Goal: Obtain resource: Obtain resource

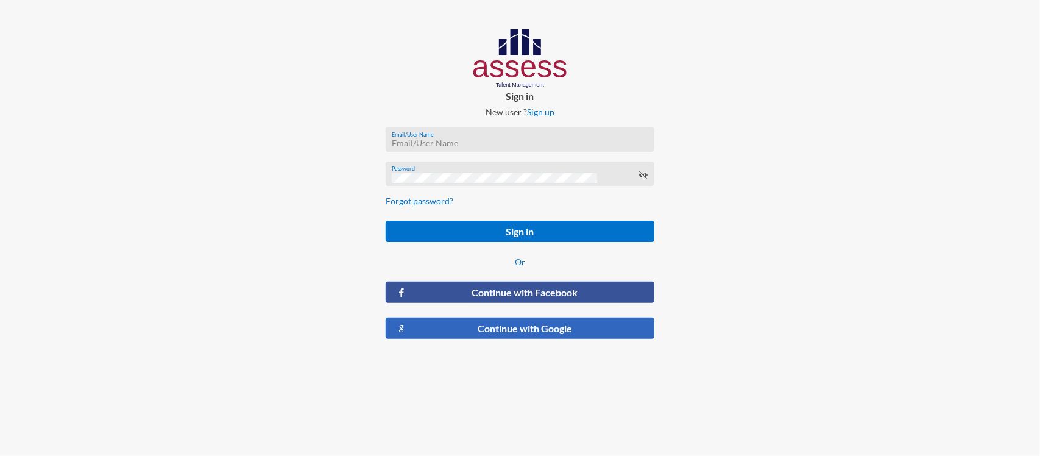
type input "RW2197"
click at [521, 327] on button "Continue with Google" at bounding box center [520, 327] width 269 height 21
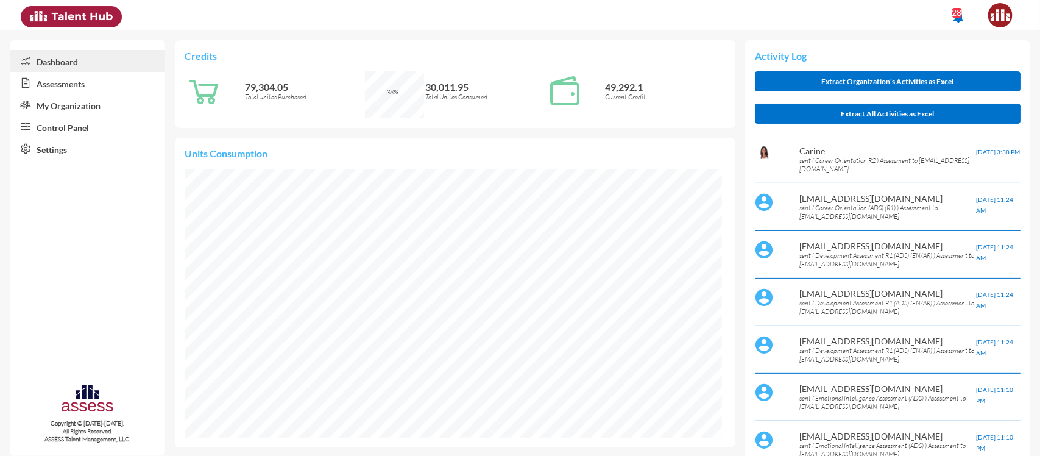
click at [71, 132] on link "Control Panel" at bounding box center [87, 127] width 155 height 22
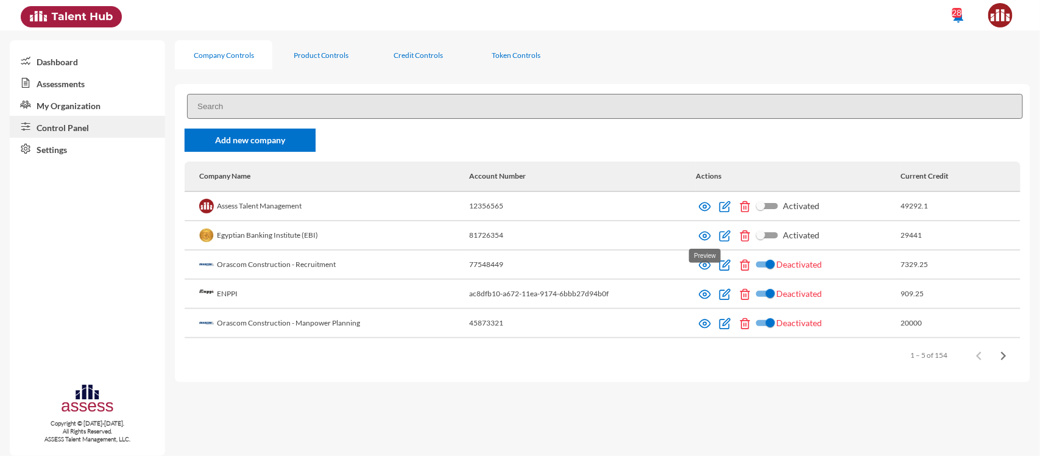
click at [704, 233] on img at bounding box center [705, 236] width 12 height 12
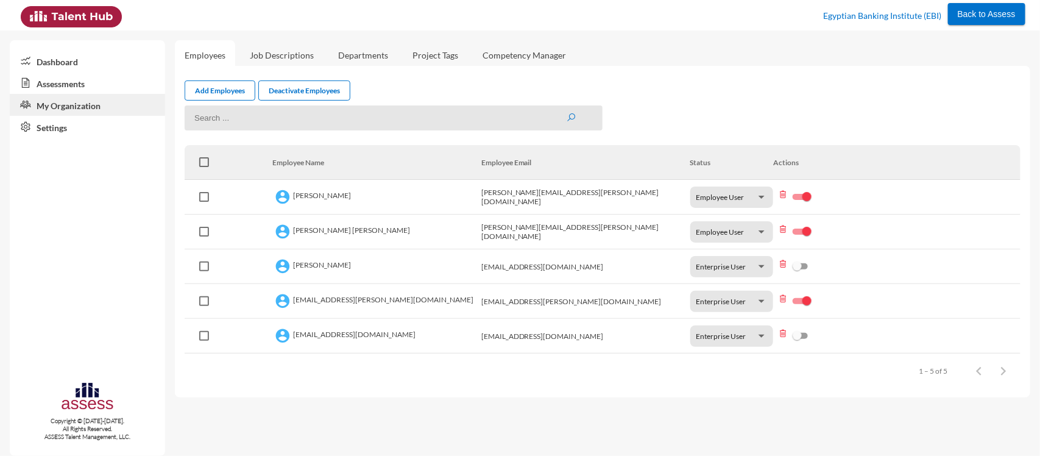
click at [65, 87] on link "Assessments" at bounding box center [87, 83] width 155 height 22
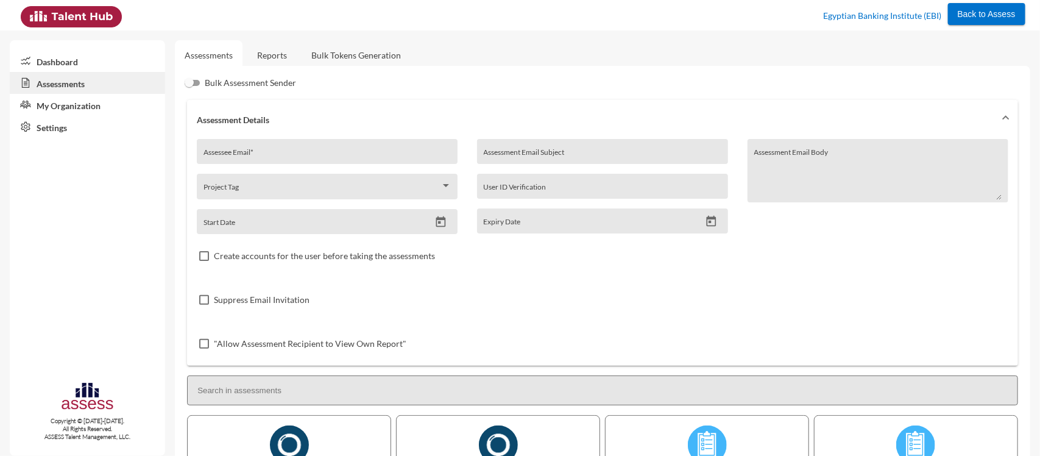
click at [289, 56] on link "Reports" at bounding box center [271, 55] width 49 height 30
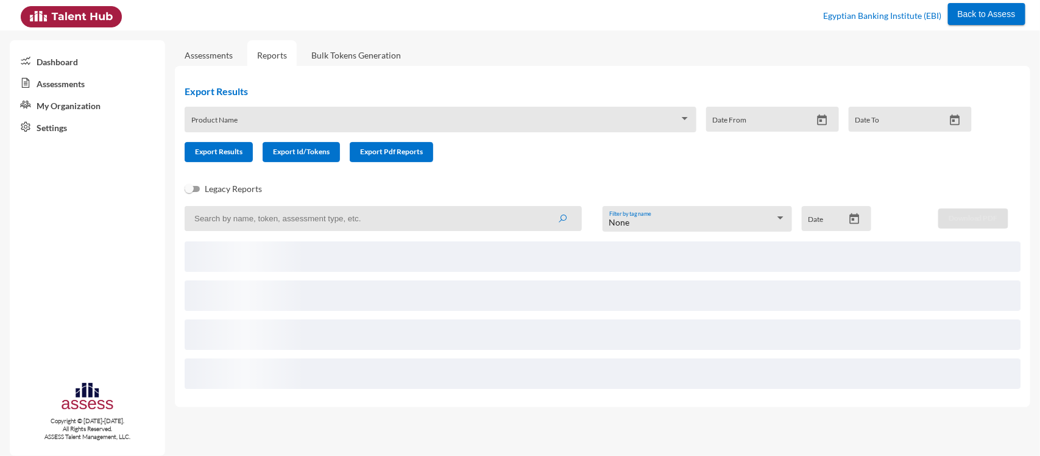
click at [311, 114] on div "Product Name" at bounding box center [440, 122] width 499 height 19
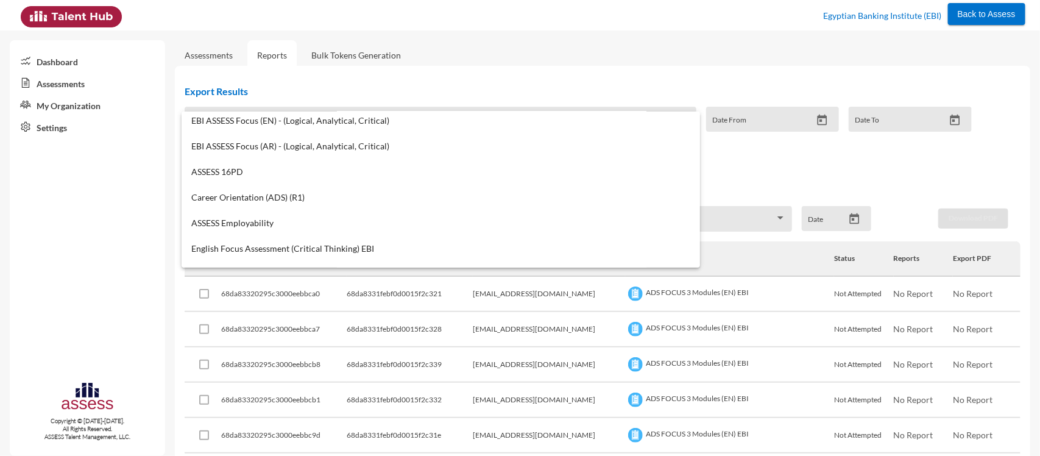
scroll to position [463, 0]
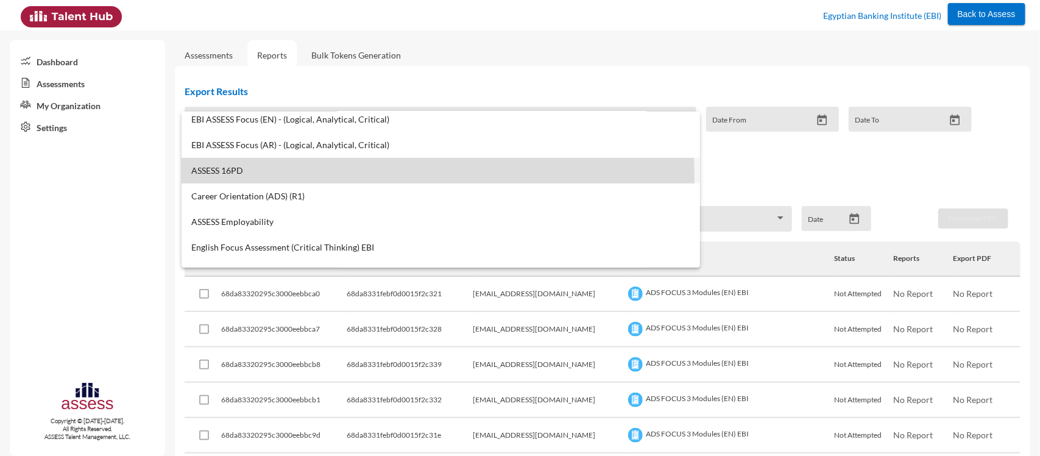
click at [291, 177] on mat-option "ASSESS 16PD" at bounding box center [441, 171] width 518 height 26
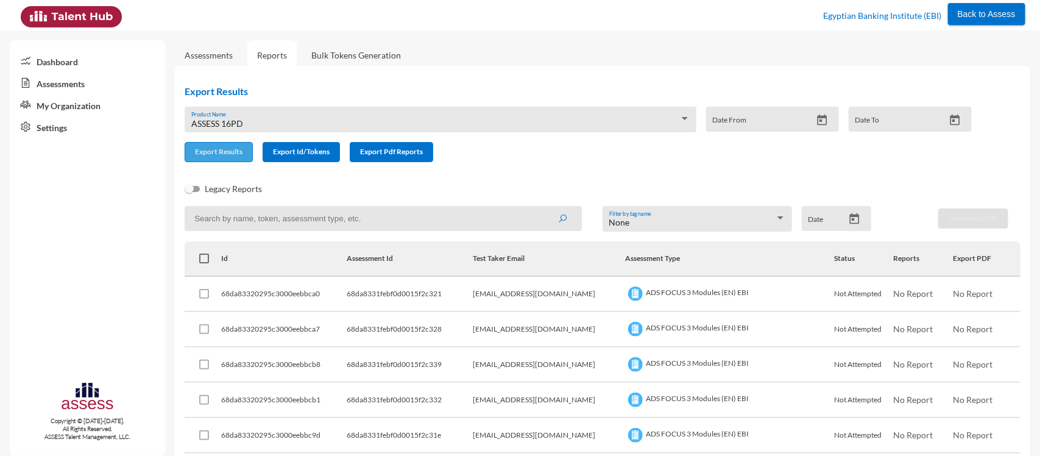
click at [232, 155] on span "Export Results" at bounding box center [219, 151] width 48 height 9
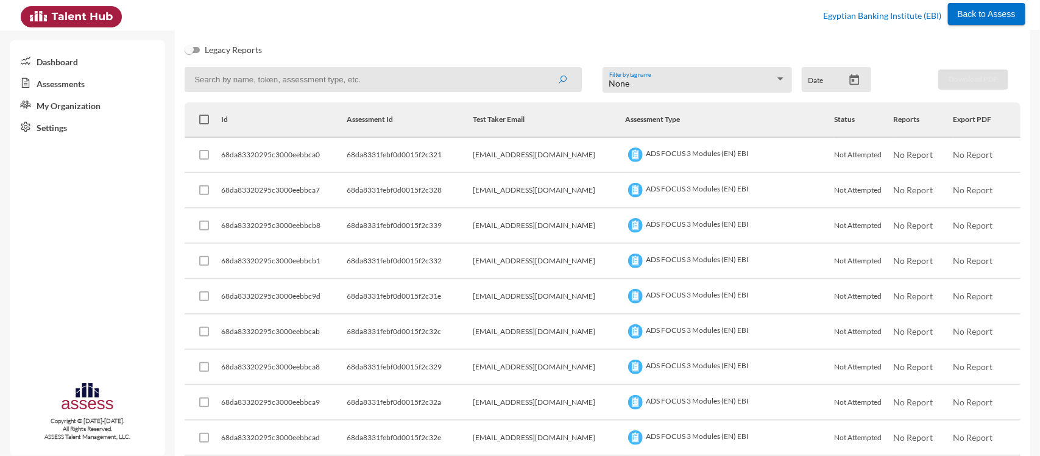
scroll to position [0, 0]
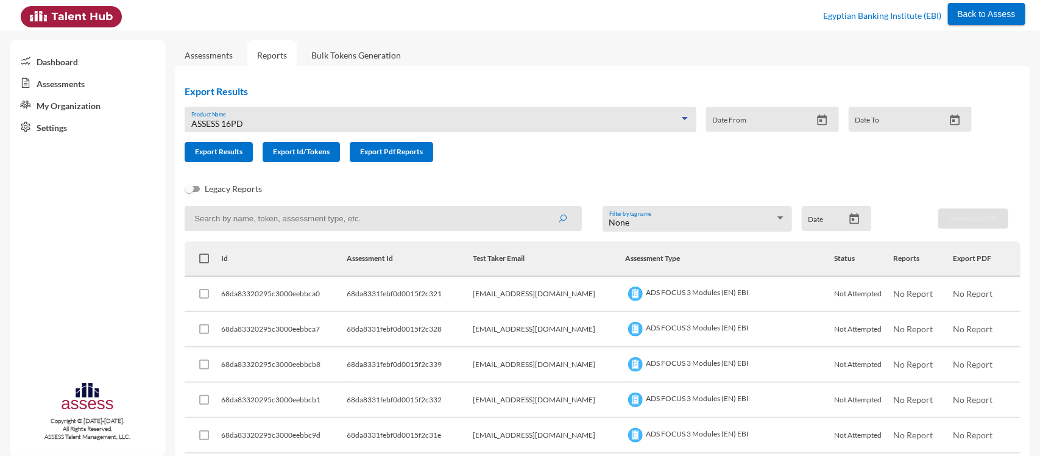
click at [287, 120] on div "ASSESS 16PD" at bounding box center [435, 124] width 488 height 10
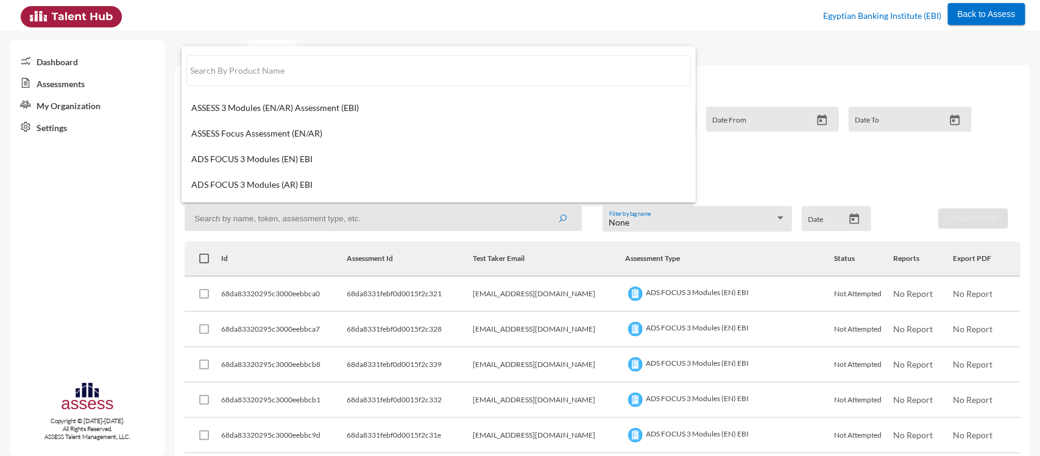
click at [760, 61] on div at bounding box center [520, 228] width 1040 height 456
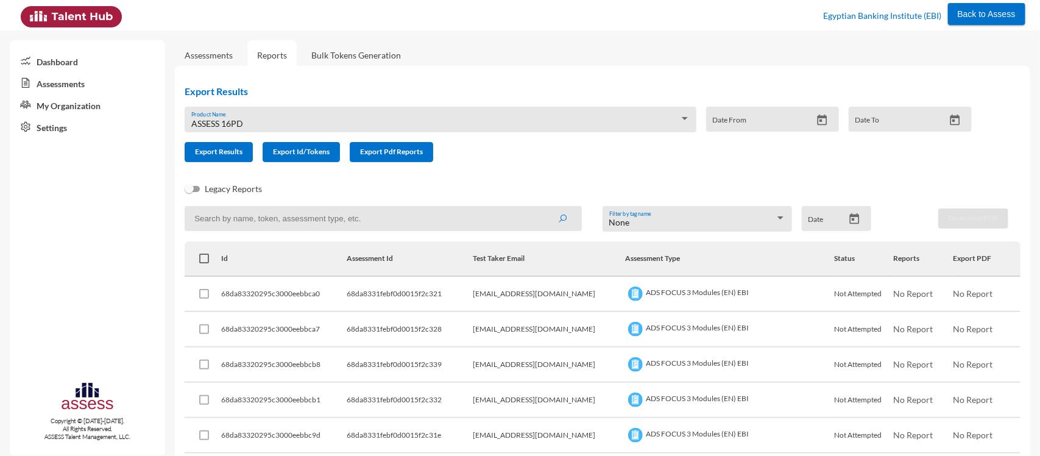
click at [364, 116] on div "ASSESS 16PD Product Name" at bounding box center [440, 122] width 499 height 19
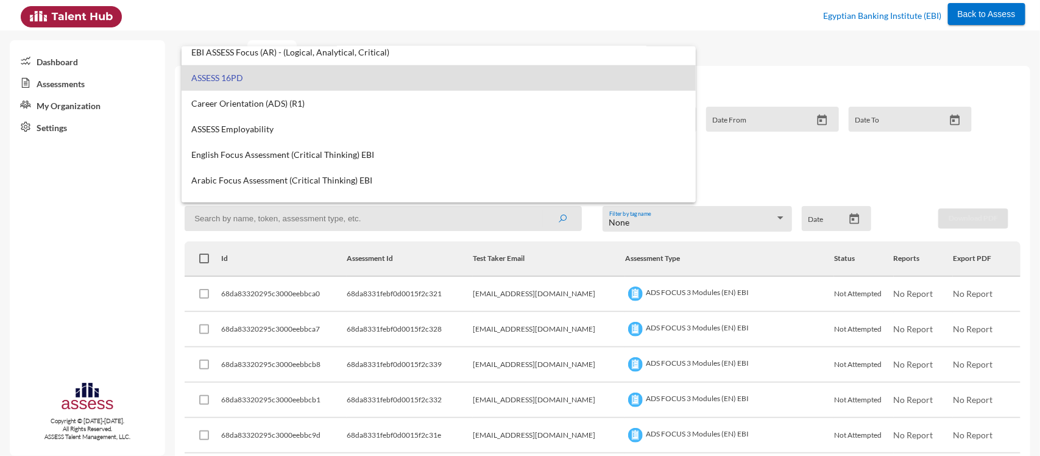
scroll to position [736, 0]
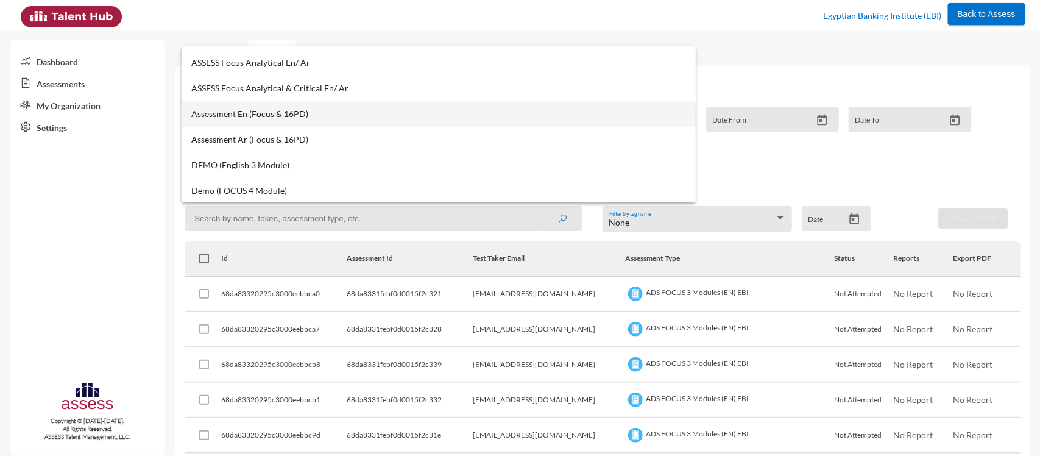
click at [311, 113] on span "Assessment En (Focus & 16PD)" at bounding box center [438, 114] width 495 height 10
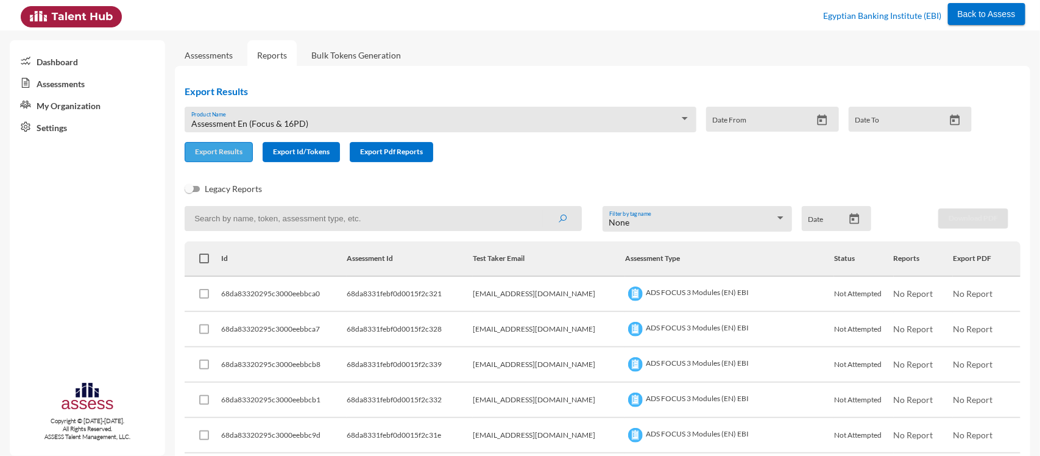
click at [233, 149] on span "Export Results" at bounding box center [219, 151] width 48 height 9
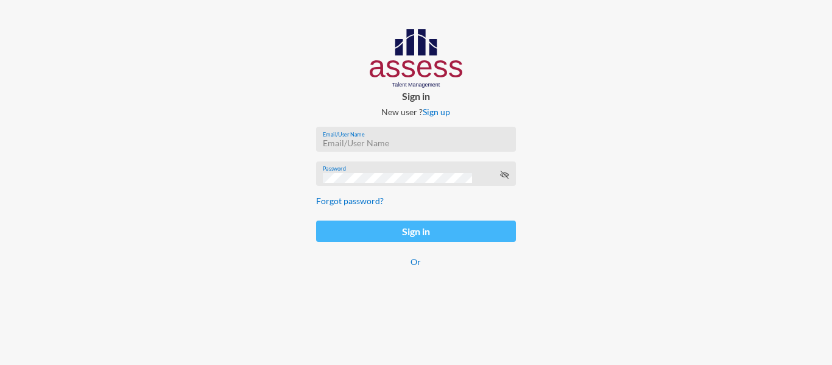
type input "nourhan.nabil@assesstm.com"
click at [439, 228] on button "Sign in" at bounding box center [415, 231] width 199 height 21
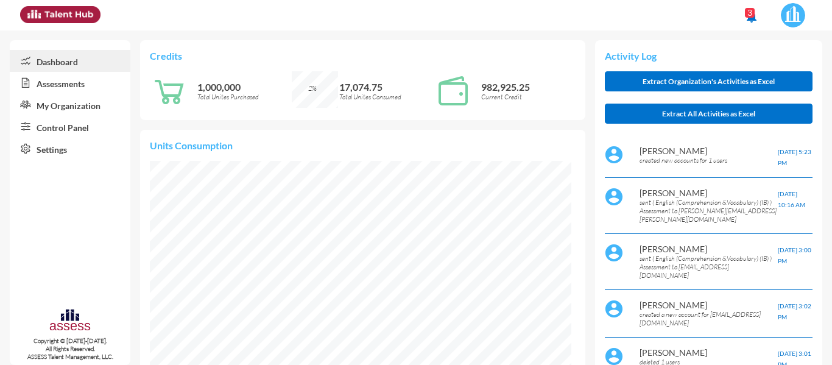
scroll to position [95, 201]
click at [81, 83] on link "Assessments" at bounding box center [70, 83] width 121 height 22
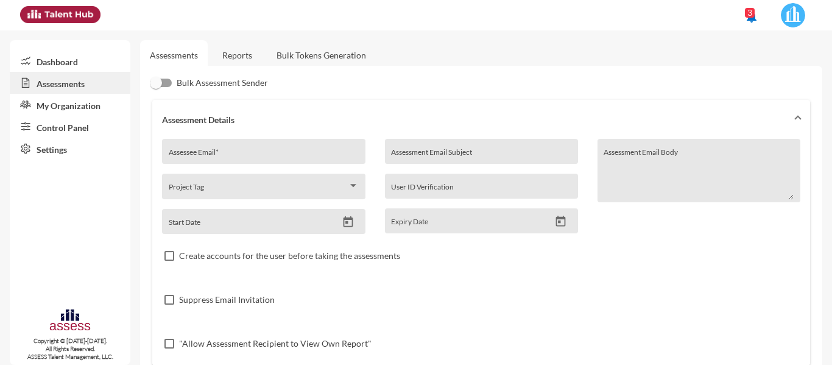
click at [233, 56] on link "Reports" at bounding box center [237, 55] width 49 height 30
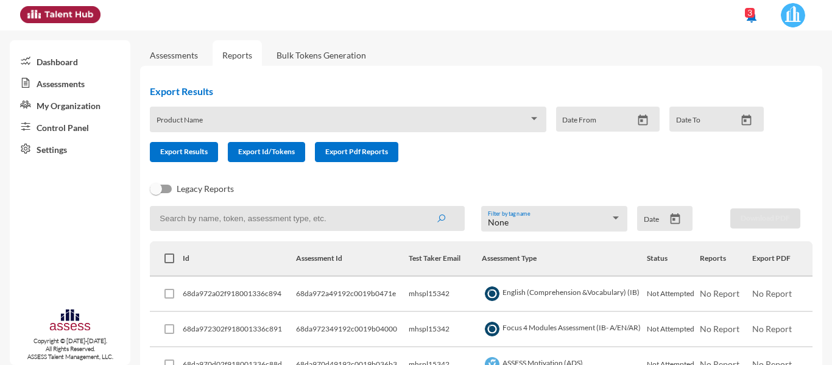
click at [350, 117] on div "Product Name" at bounding box center [348, 122] width 383 height 19
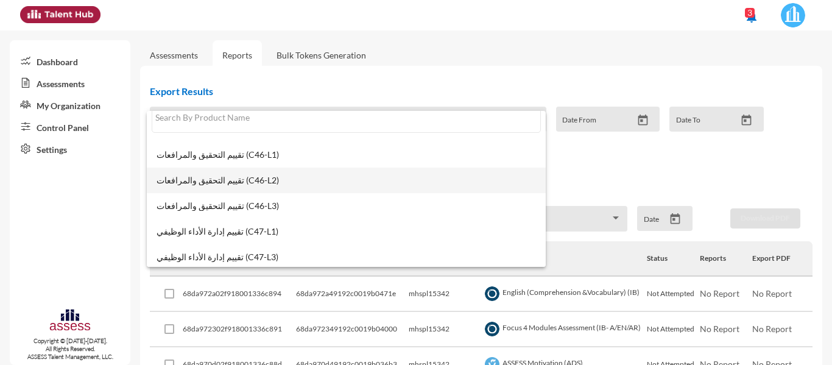
scroll to position [18, 0]
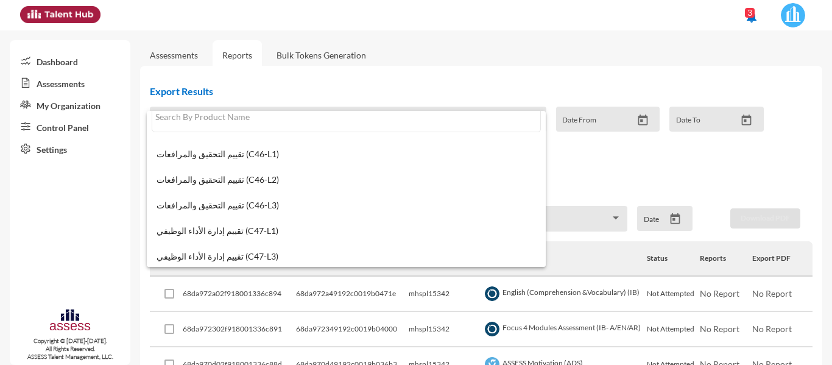
click at [524, 52] on div at bounding box center [416, 182] width 832 height 365
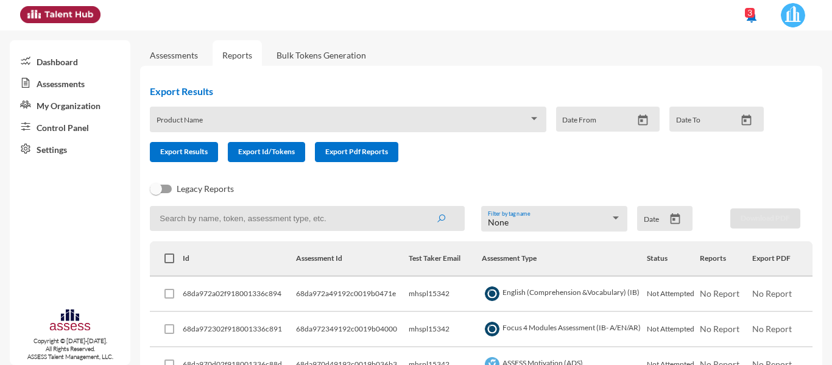
click at [86, 134] on link "Control Panel" at bounding box center [70, 127] width 121 height 22
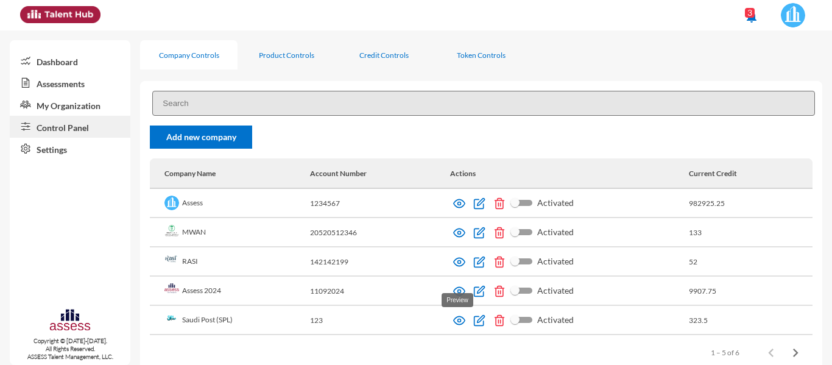
click at [453, 325] on img at bounding box center [459, 320] width 12 height 12
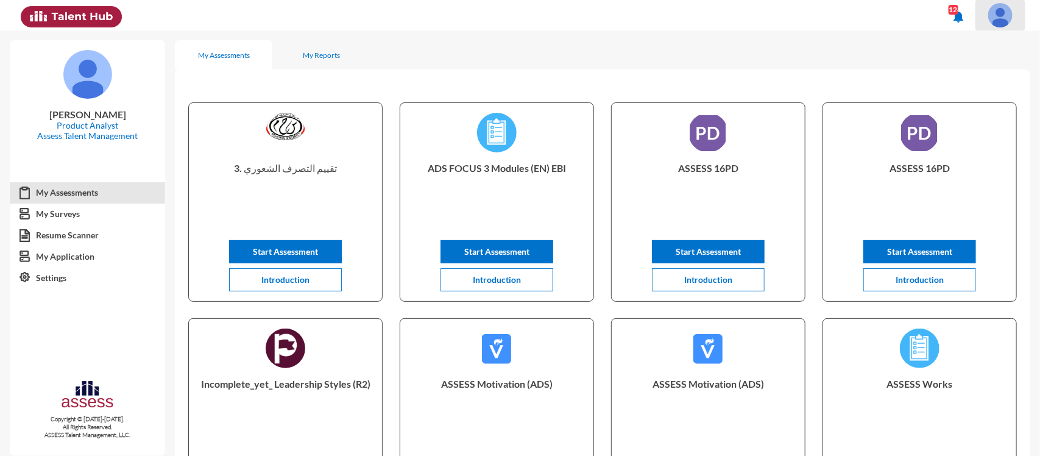
click at [995, 21] on img at bounding box center [1000, 15] width 24 height 24
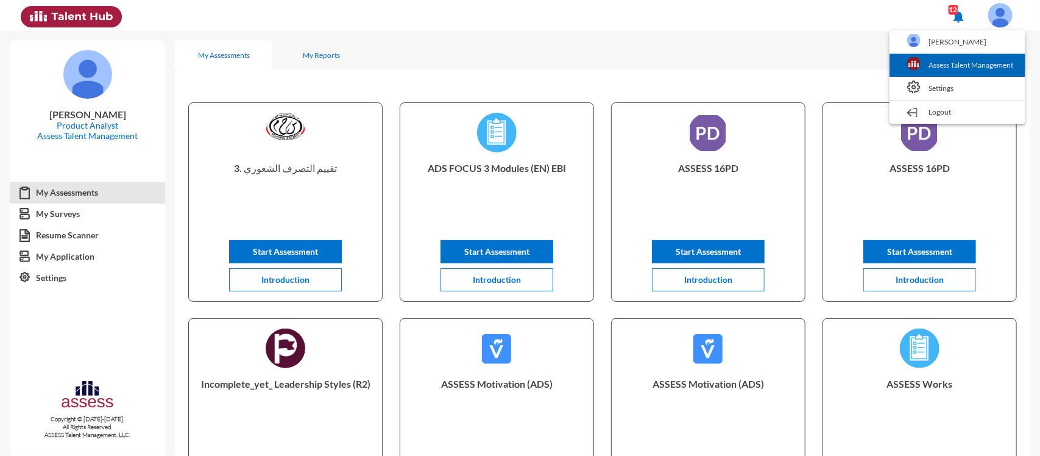
click at [932, 72] on link "Assess Talent Management" at bounding box center [958, 65] width 124 height 23
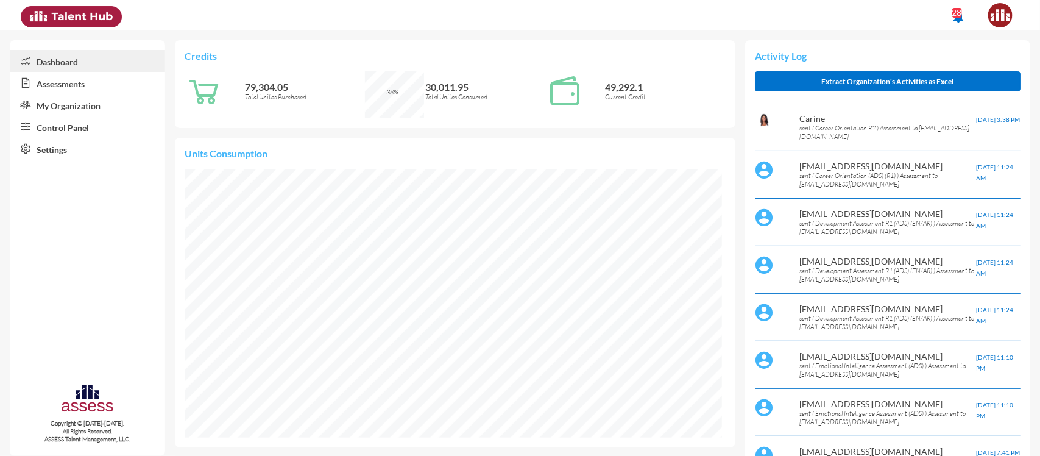
click at [87, 132] on link "Control Panel" at bounding box center [87, 127] width 155 height 22
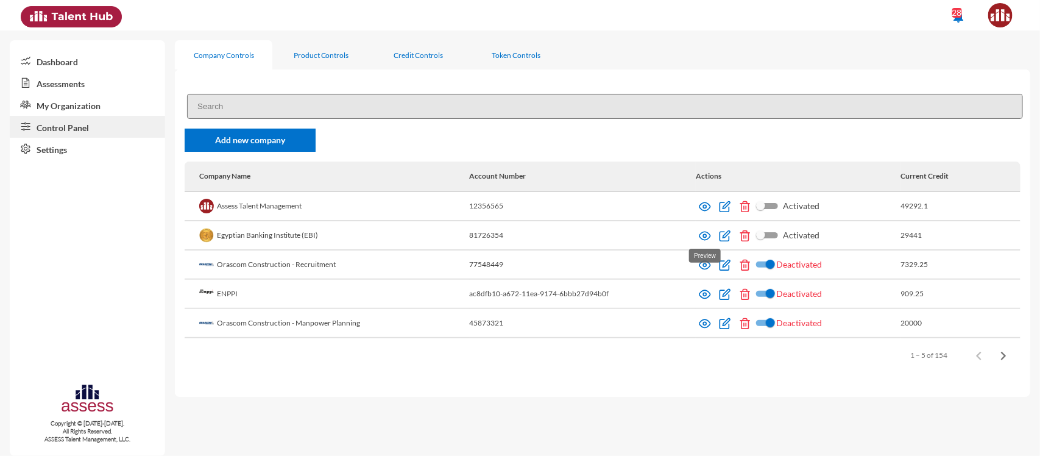
click at [699, 232] on img at bounding box center [705, 236] width 12 height 12
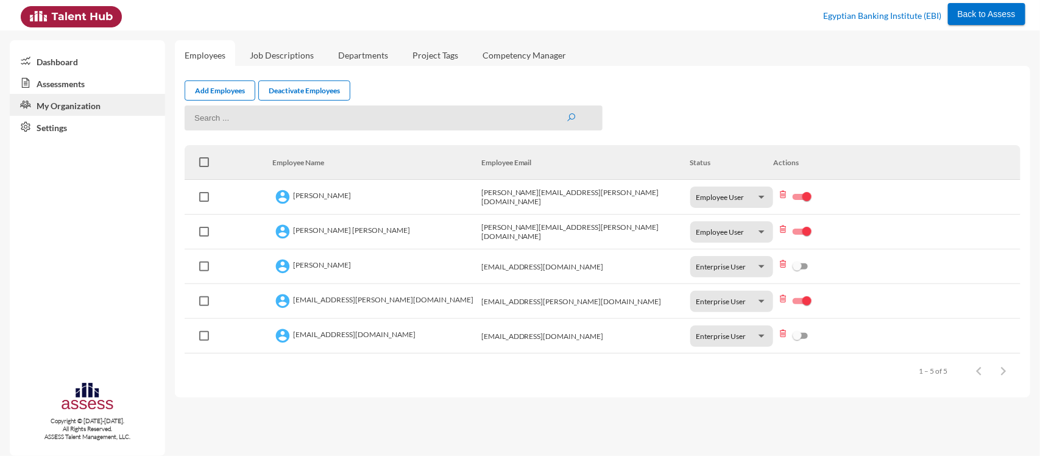
click at [91, 77] on link "Assessments" at bounding box center [87, 83] width 155 height 22
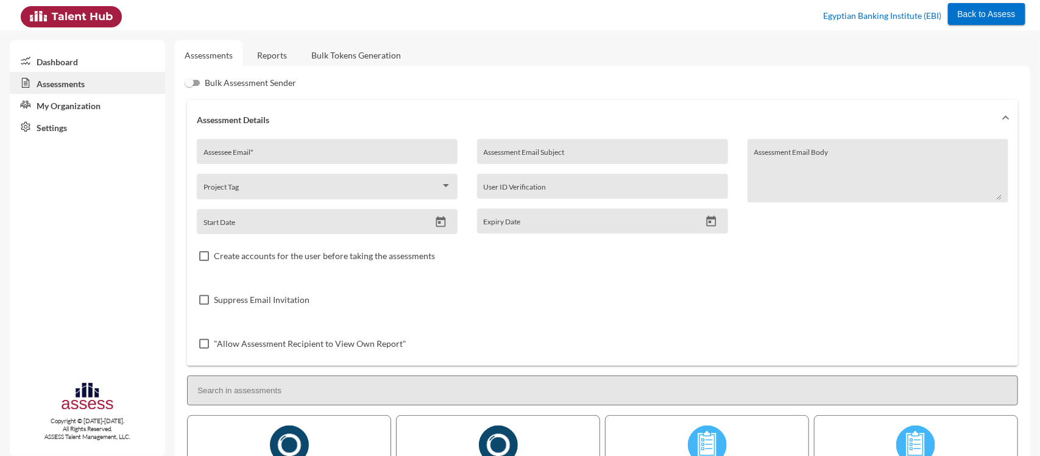
click at [280, 54] on link "Reports" at bounding box center [271, 55] width 49 height 30
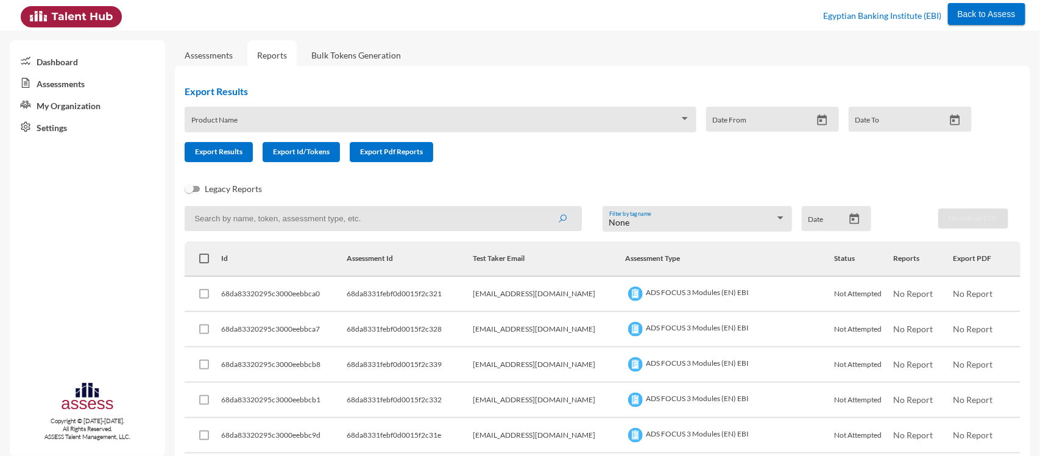
paste input "68d26edfd14174001593f845"
click at [277, 214] on input at bounding box center [383, 218] width 397 height 25
type input "68d26edfd14174001593f845"
click at [543, 207] on button "submit" at bounding box center [562, 218] width 39 height 22
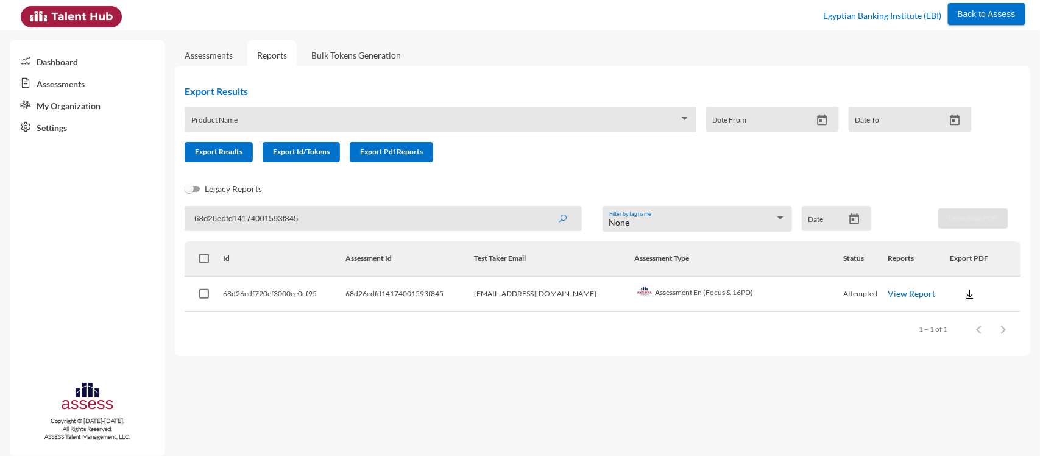
click at [897, 292] on link "View Report" at bounding box center [912, 293] width 48 height 10
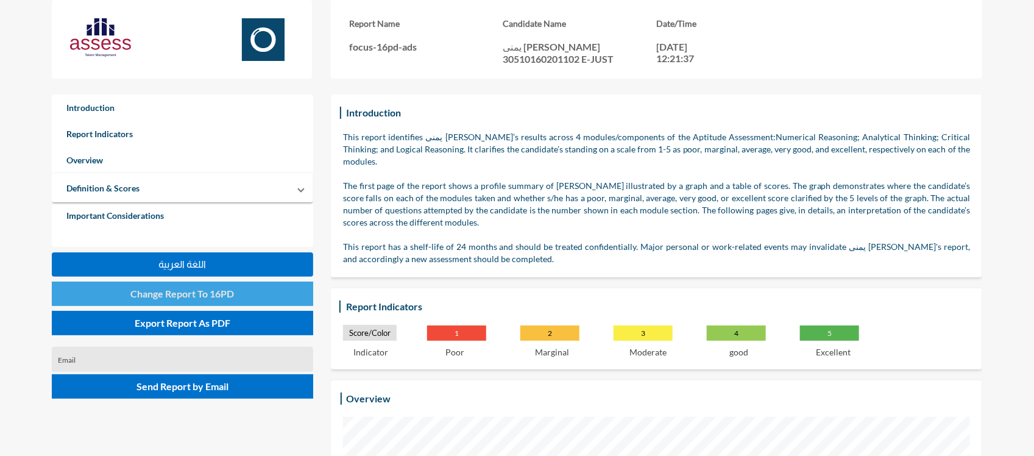
click at [214, 286] on button "Change Report To 16PD" at bounding box center [182, 293] width 261 height 24
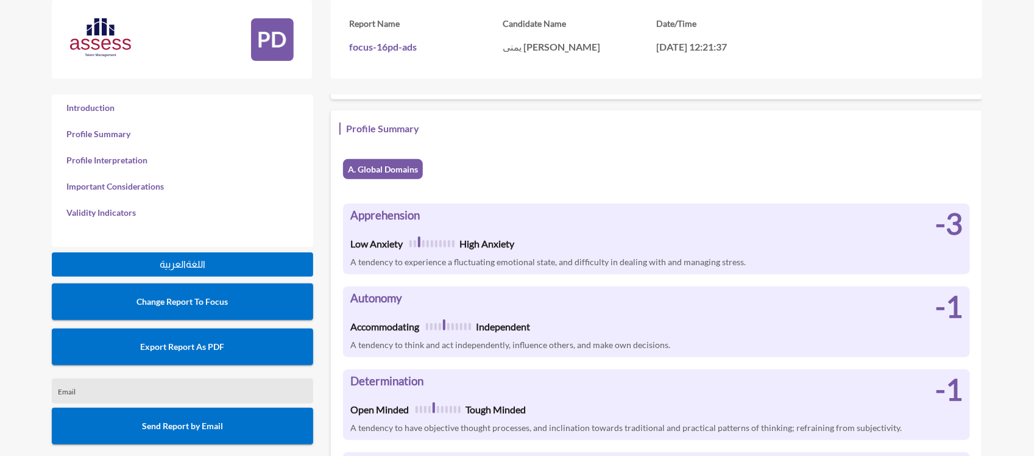
scroll to position [165, 0]
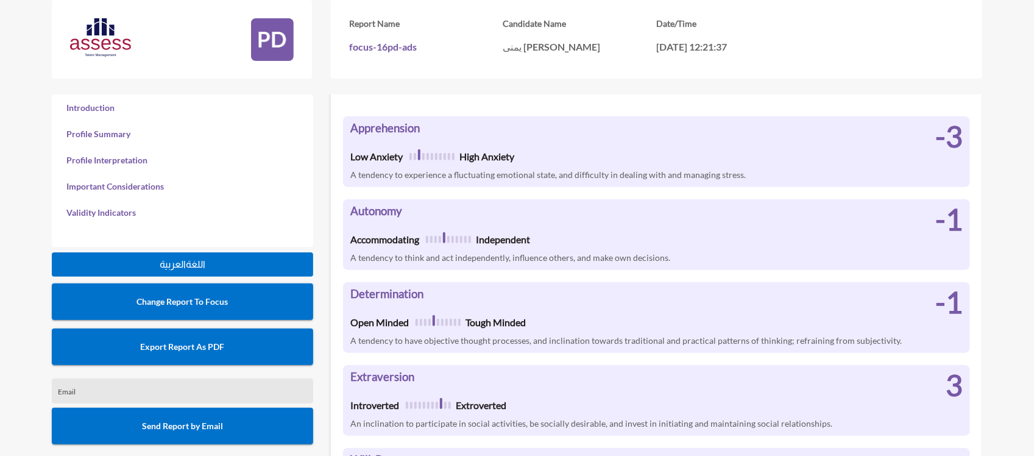
scroll to position [247, 0]
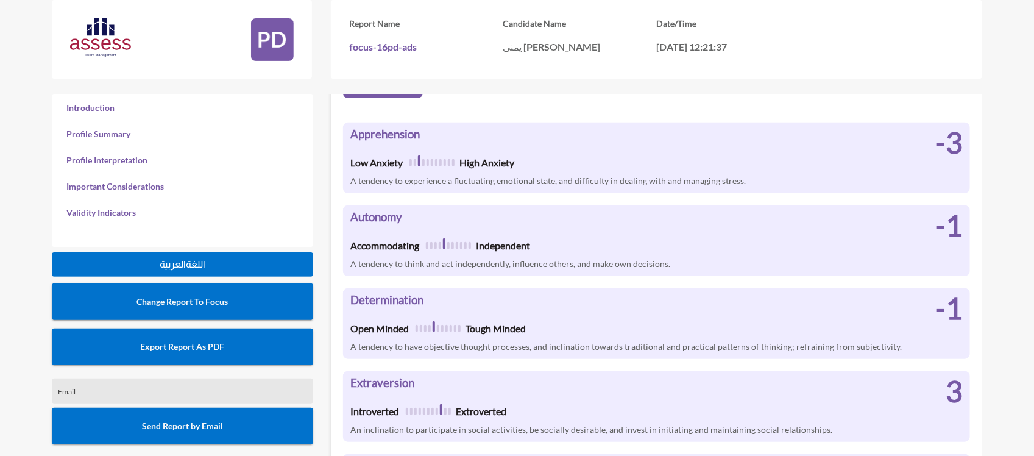
click at [545, 157] on div "Apprehension Low Anxiety High Anxiety -3" at bounding box center [656, 148] width 627 height 53
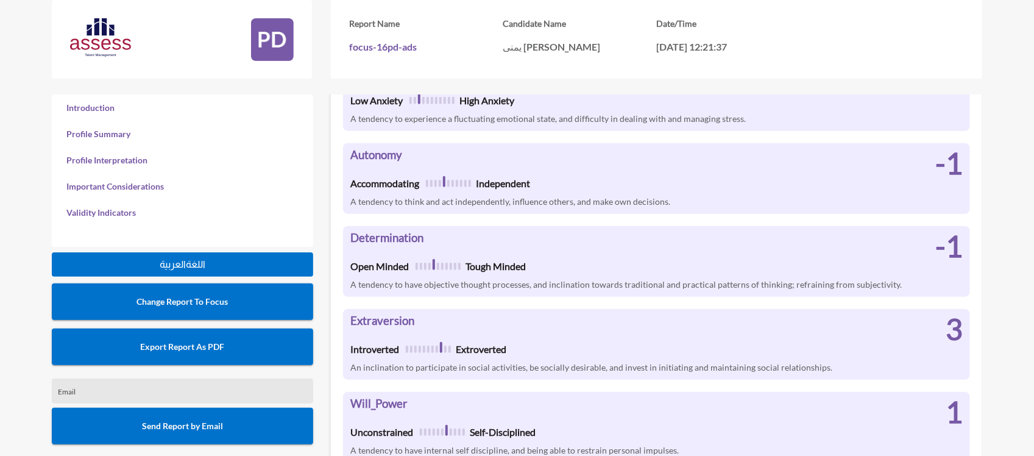
scroll to position [310, 0]
click at [521, 260] on h4 "Tough Minded" at bounding box center [495, 266] width 60 height 12
drag, startPoint x: 525, startPoint y: 259, endPoint x: 470, endPoint y: 254, distance: 55.1
click at [470, 260] on h4 "Tough Minded" at bounding box center [495, 266] width 60 height 12
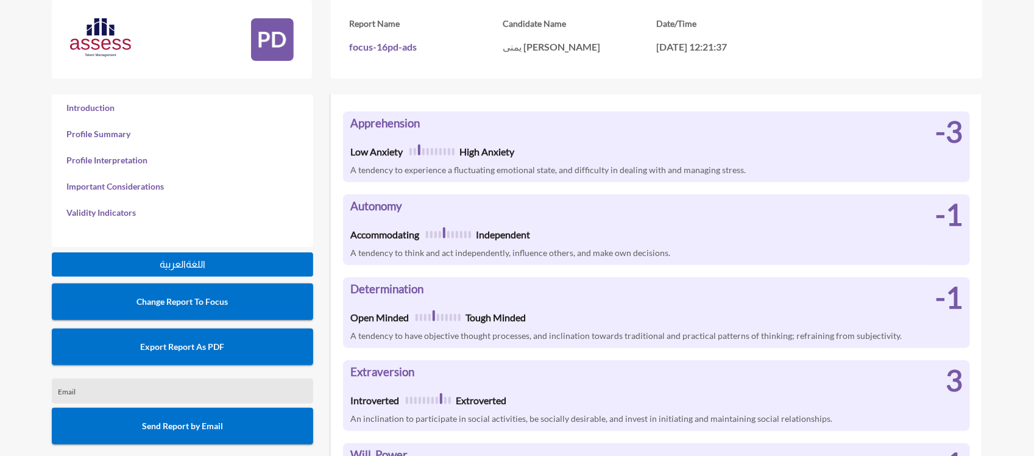
scroll to position [257, 0]
drag, startPoint x: 567, startPoint y: 238, endPoint x: 523, endPoint y: 226, distance: 45.5
click at [523, 229] on h4 "Independent" at bounding box center [503, 235] width 54 height 12
drag, startPoint x: 534, startPoint y: 225, endPoint x: 480, endPoint y: 219, distance: 55.2
click at [480, 221] on div "Accommodating Independent" at bounding box center [440, 234] width 194 height 27
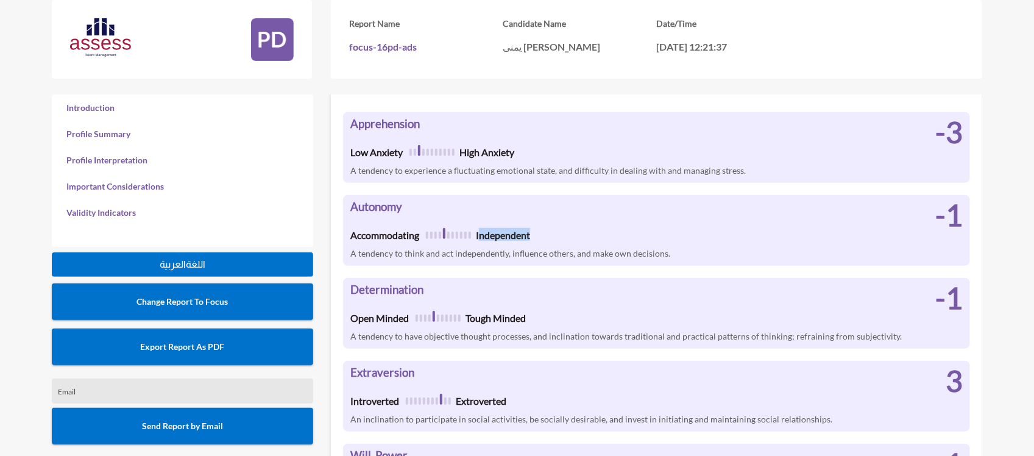
click at [480, 229] on h4 "Independent" at bounding box center [503, 235] width 54 height 12
drag, startPoint x: 476, startPoint y: 224, endPoint x: 531, endPoint y: 221, distance: 55.0
click at [531, 221] on div "Accommodating Independent" at bounding box center [440, 234] width 194 height 27
click at [534, 221] on div "Accommodating Independent" at bounding box center [440, 234] width 194 height 27
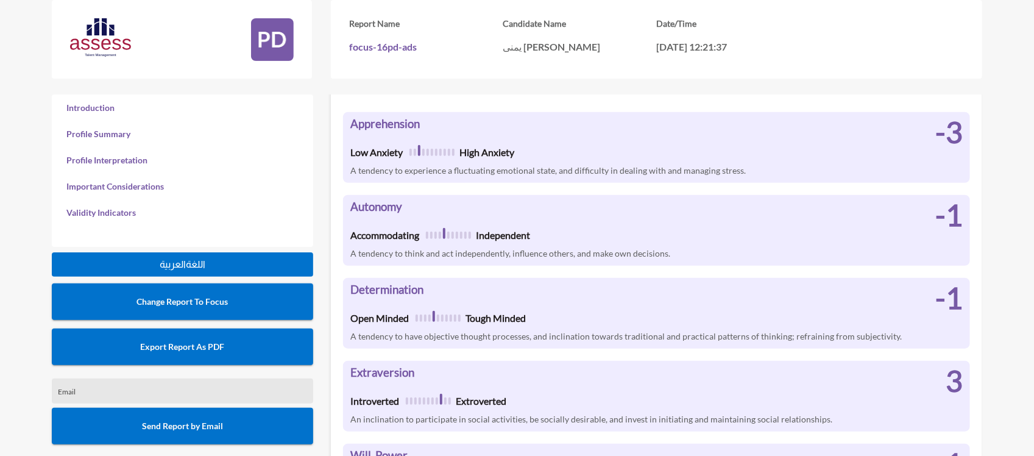
click at [504, 165] on div "A tendency to experience a fluctuating emotional state, and difficulty in deali…" at bounding box center [656, 174] width 627 height 18
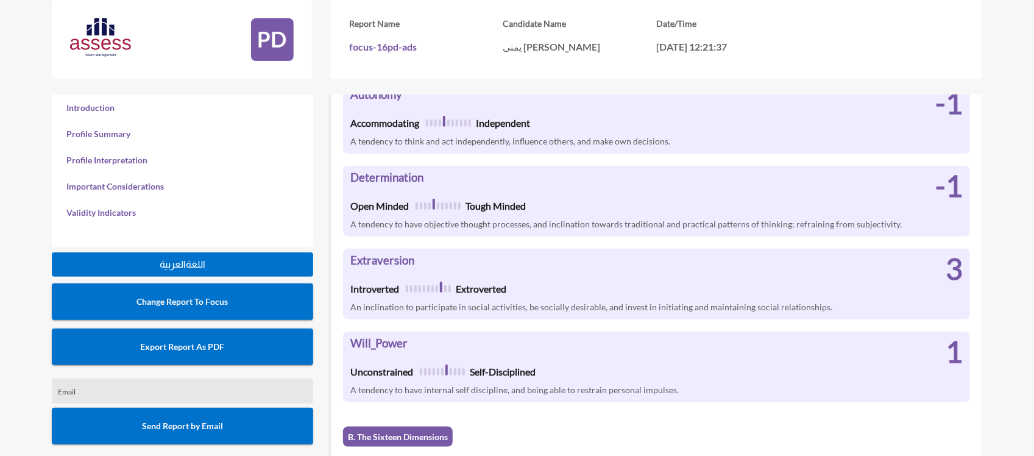
scroll to position [370, 0]
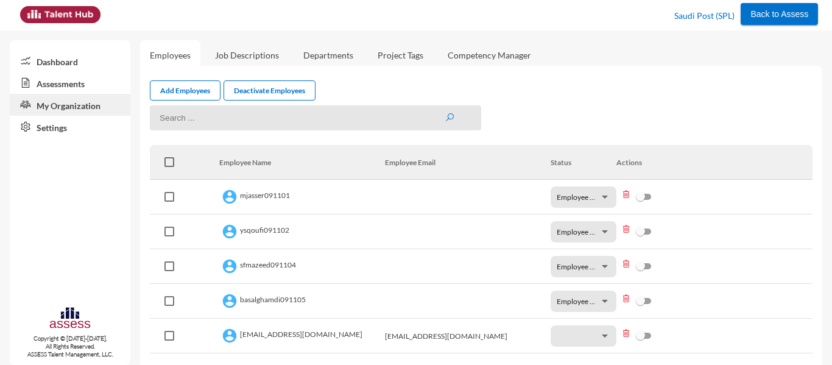
click at [74, 82] on link "Assessments" at bounding box center [70, 83] width 121 height 22
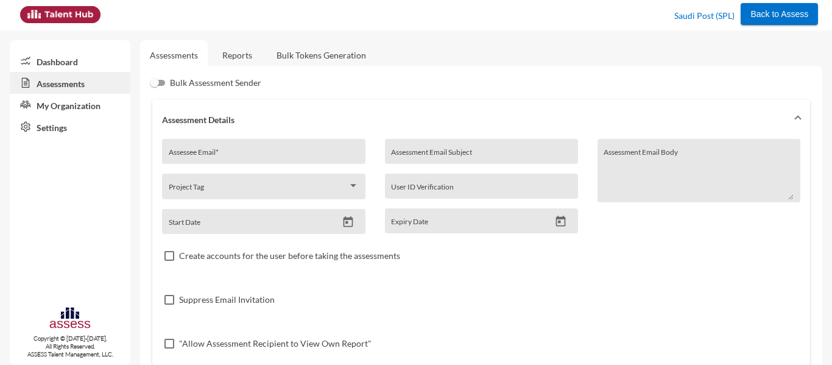
click at [244, 51] on link "Reports" at bounding box center [237, 55] width 49 height 30
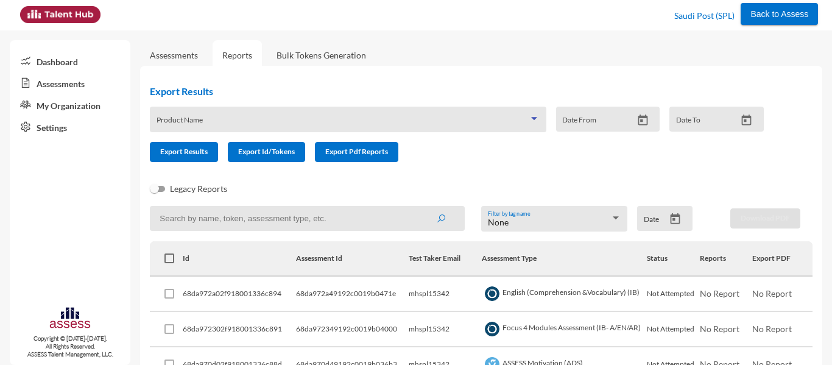
click at [340, 123] on span at bounding box center [343, 124] width 372 height 10
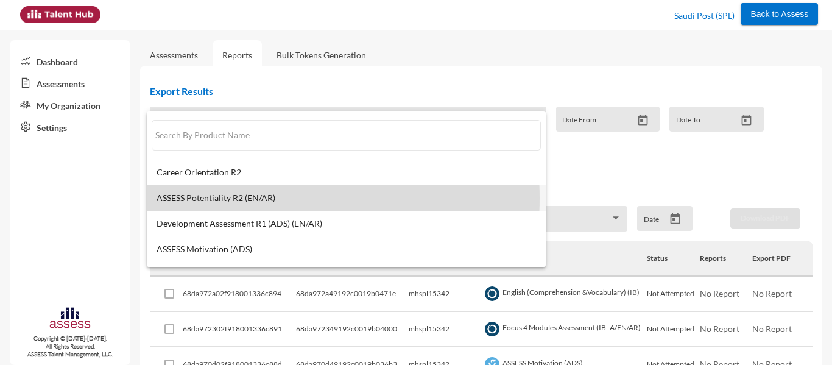
click at [239, 198] on span "ASSESS Potentiality R2 (EN/AR)" at bounding box center [347, 198] width 380 height 10
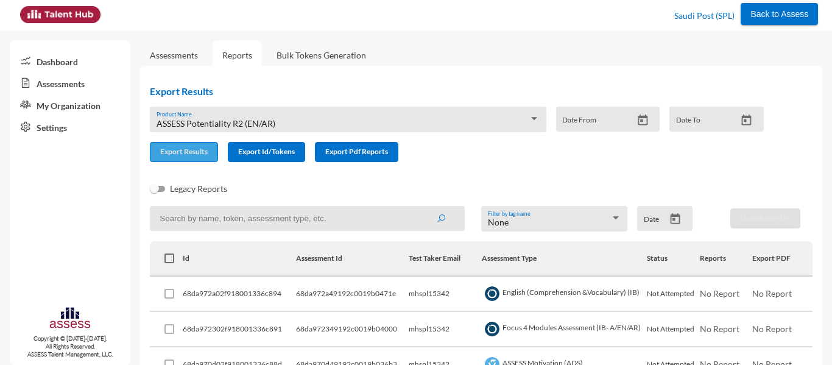
click at [181, 148] on span "Export Results" at bounding box center [184, 151] width 48 height 9
click at [299, 121] on div "ASSESS Potentiality R2 (EN/AR)" at bounding box center [343, 124] width 372 height 10
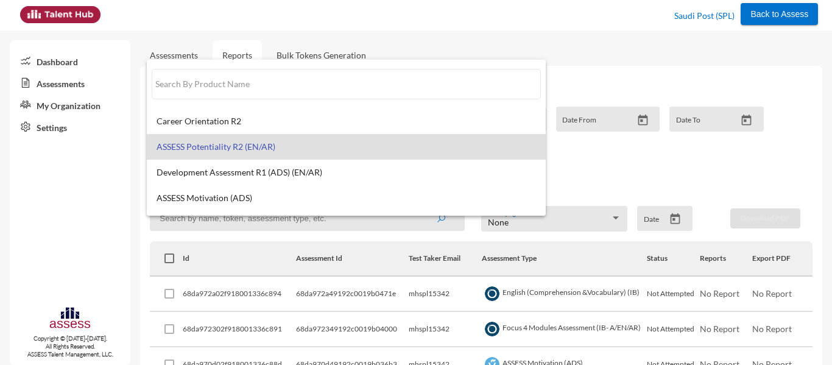
click at [567, 174] on div at bounding box center [416, 182] width 832 height 365
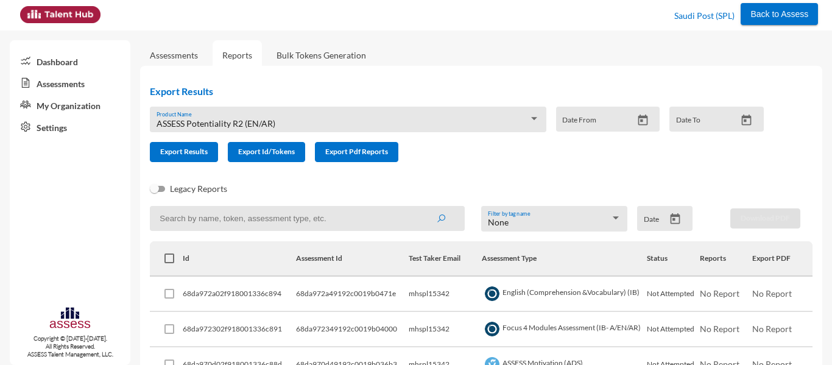
drag, startPoint x: 353, startPoint y: 93, endPoint x: 272, endPoint y: 110, distance: 82.7
click at [272, 110] on div "Export Results ASSESS Potentiality R2 (EN/[GEOGRAPHIC_DATA]) Product Name Date …" at bounding box center [461, 124] width 643 height 96
click at [272, 110] on div "ASSESS Potentiality R2 (EN/AR) Product Name" at bounding box center [348, 120] width 396 height 26
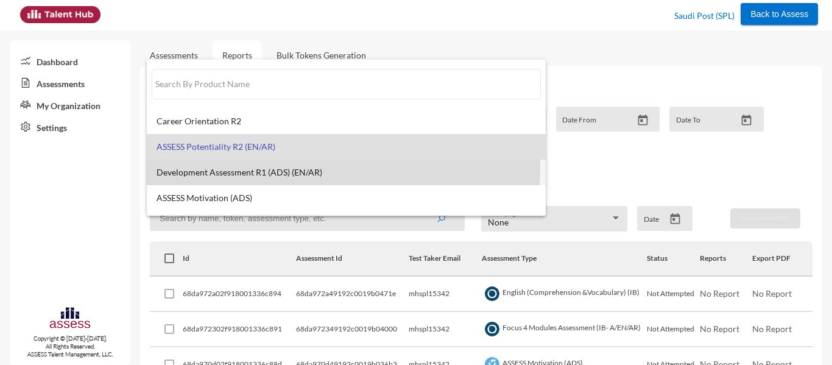
click at [239, 166] on mat-option "Development Assessment R1 (ADS) (EN/AR)" at bounding box center [346, 173] width 399 height 26
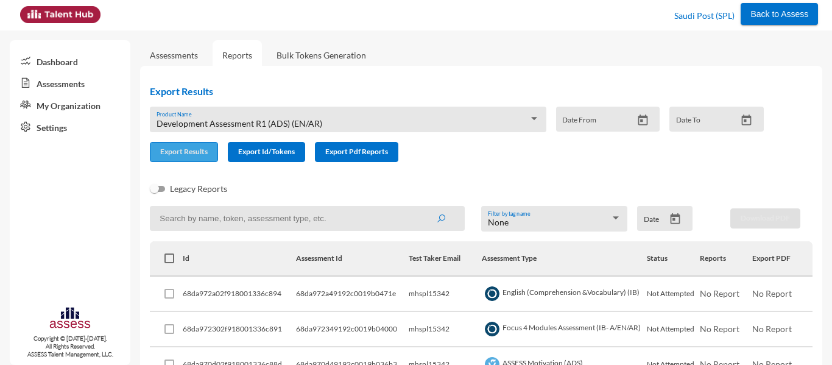
click at [194, 153] on span "Export Results" at bounding box center [184, 151] width 48 height 9
click at [315, 121] on span "Development Assessment R1 (ADS) (EN/AR)" at bounding box center [240, 123] width 166 height 10
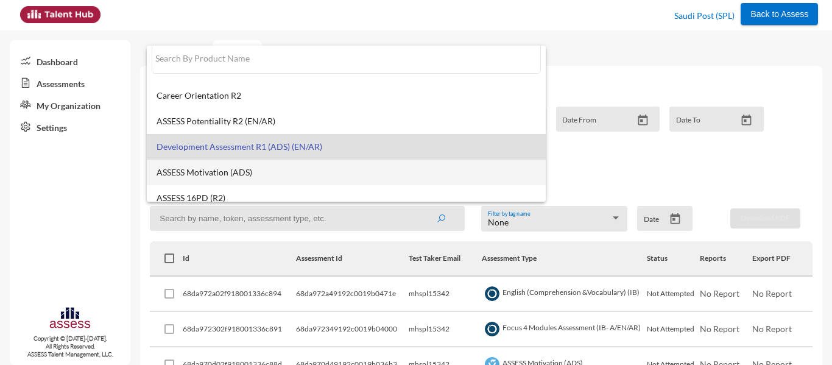
scroll to position [9, 0]
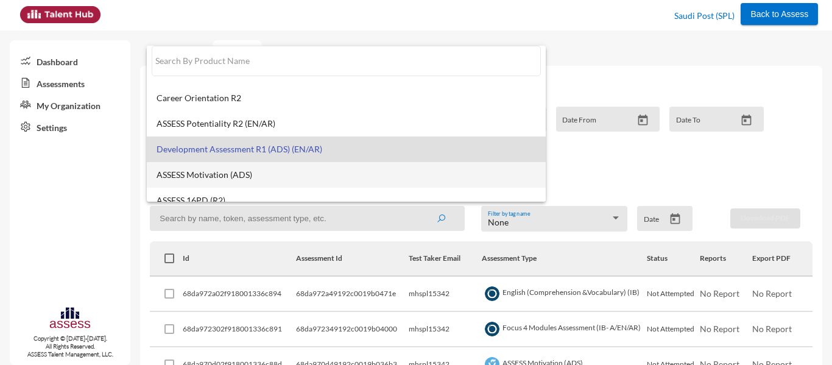
click at [253, 171] on span "ASSESS Motivation (ADS)" at bounding box center [347, 175] width 380 height 10
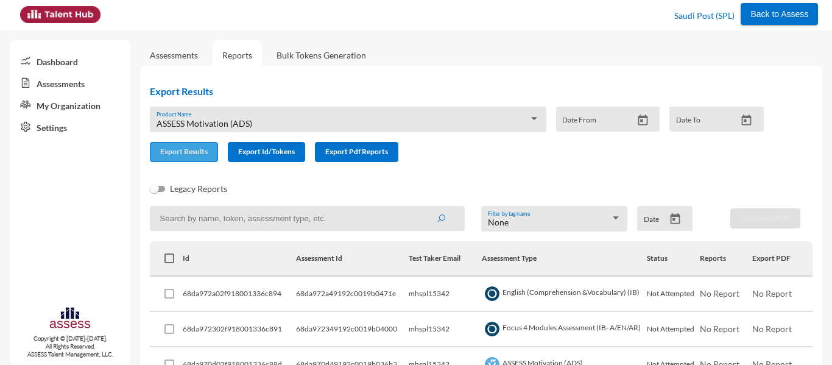
click at [194, 152] on span "Export Results" at bounding box center [184, 151] width 48 height 9
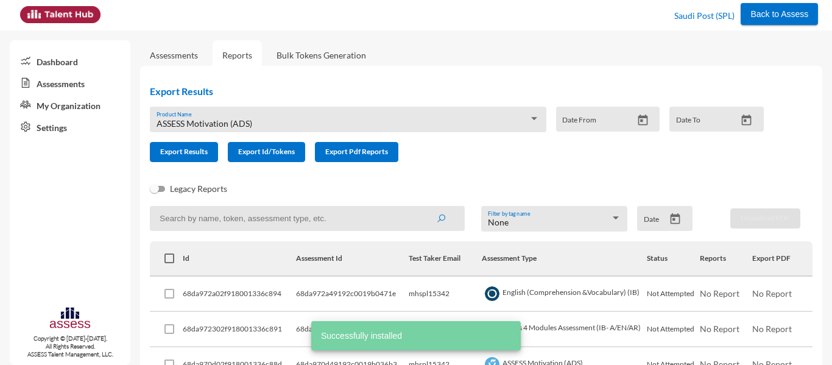
click at [338, 116] on div "ASSESS Motivation (ADS) Product Name" at bounding box center [348, 122] width 383 height 19
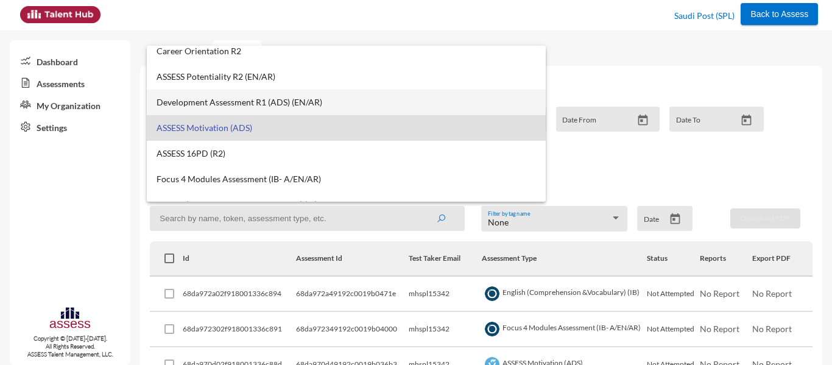
scroll to position [68, 0]
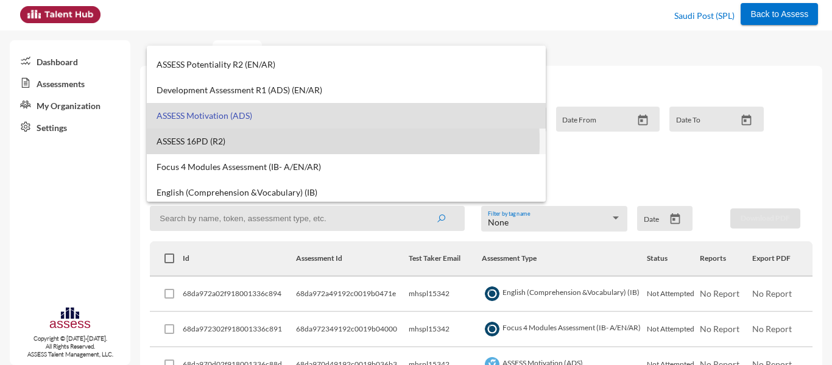
click at [263, 141] on span "ASSESS 16PD (R2)" at bounding box center [347, 141] width 380 height 10
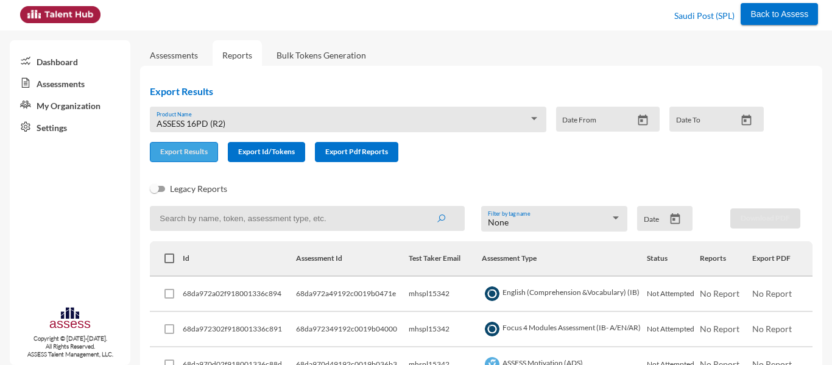
click at [185, 152] on span "Export Results" at bounding box center [184, 151] width 48 height 9
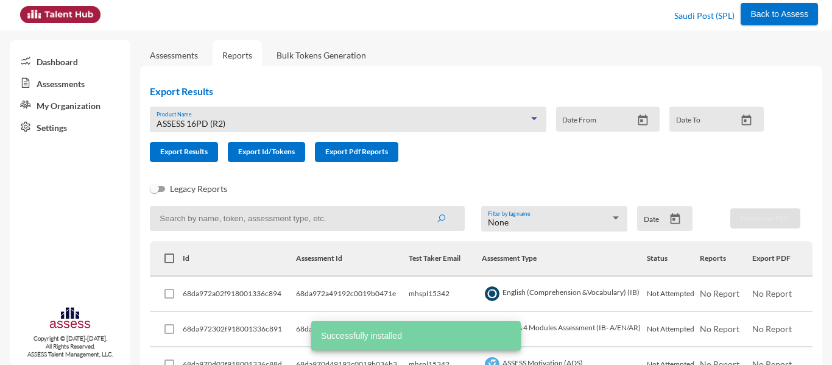
click at [217, 122] on span "ASSESS 16PD (R2)" at bounding box center [191, 123] width 69 height 10
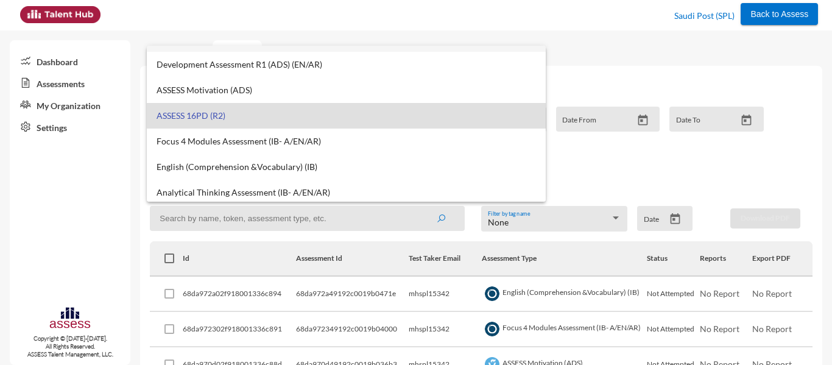
scroll to position [96, 0]
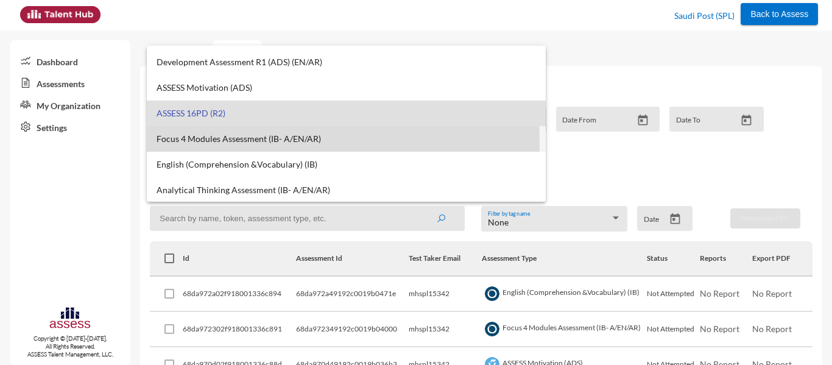
click at [230, 142] on span "Focus 4 Modules Assessment (IB- A/EN/AR)" at bounding box center [347, 139] width 380 height 10
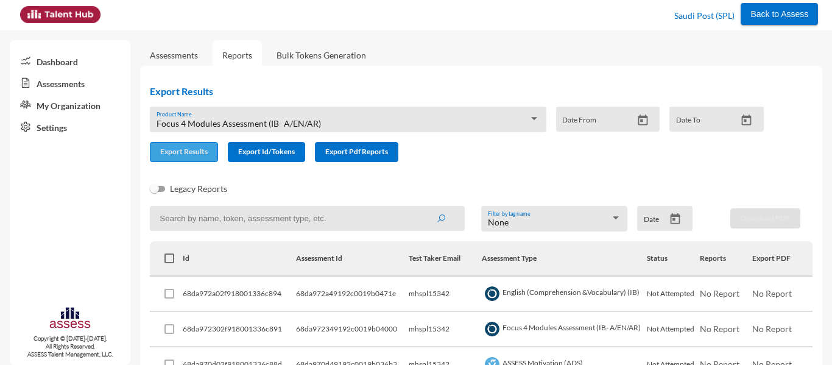
click at [188, 150] on span "Export Results" at bounding box center [184, 151] width 48 height 9
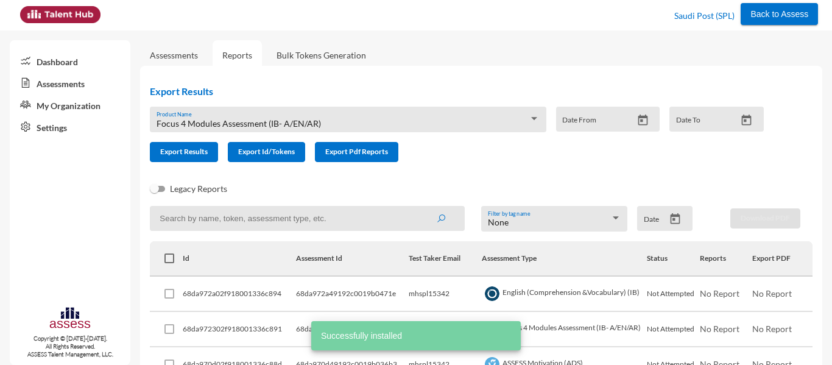
click at [313, 118] on div "Focus 4 Modules Assessment (IB- A/EN/AR) Product Name" at bounding box center [348, 122] width 383 height 19
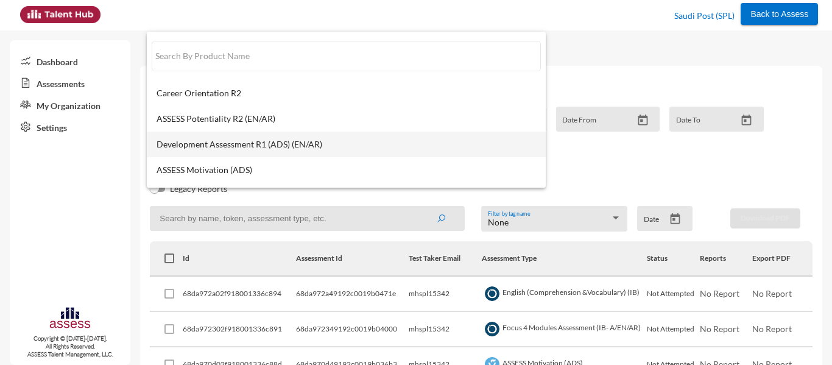
scroll to position [97, 0]
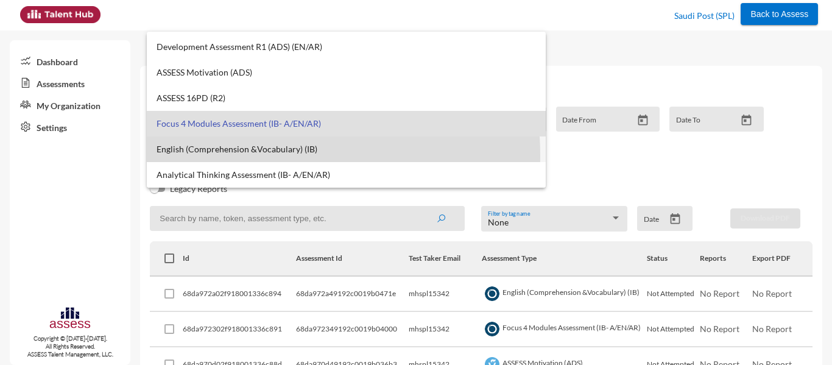
click at [251, 155] on mat-option "English (Comprehension &Vocabulary) (IB)" at bounding box center [346, 149] width 399 height 26
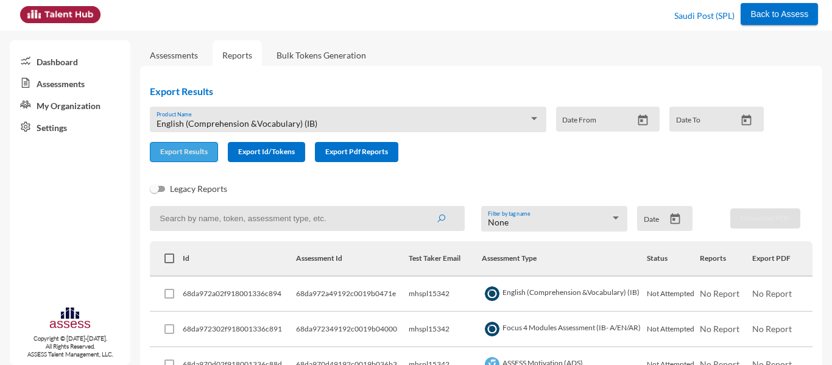
click at [183, 157] on button "Export Results" at bounding box center [184, 152] width 68 height 20
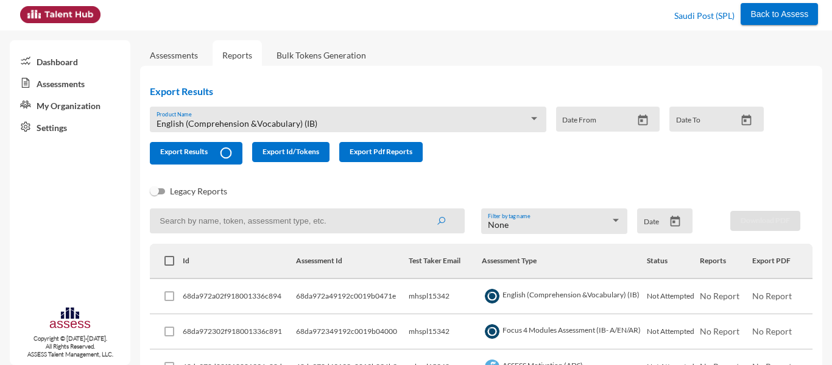
click at [386, 91] on h2 "Export Results" at bounding box center [462, 91] width 624 height 12
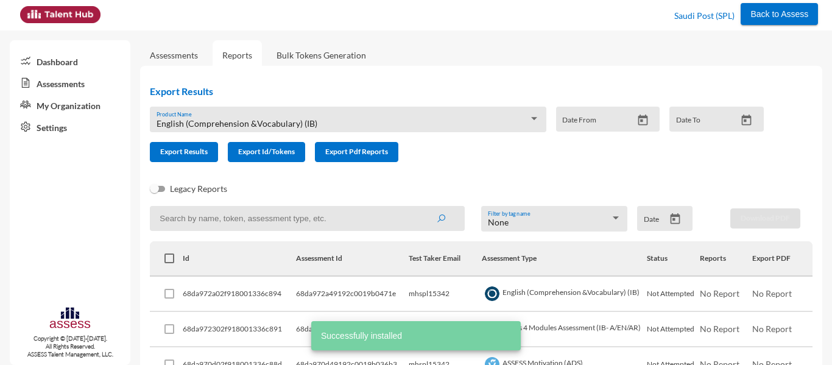
click at [397, 93] on h2 "Export Results" at bounding box center [462, 91] width 624 height 12
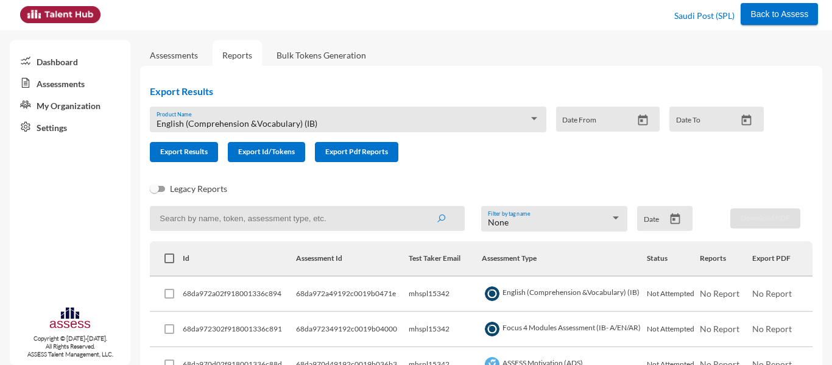
click at [420, 24] on div "Back to Assess Saudi Post (SPL)" at bounding box center [416, 15] width 805 height 30
click at [402, 95] on h2 "Export Results" at bounding box center [462, 91] width 624 height 12
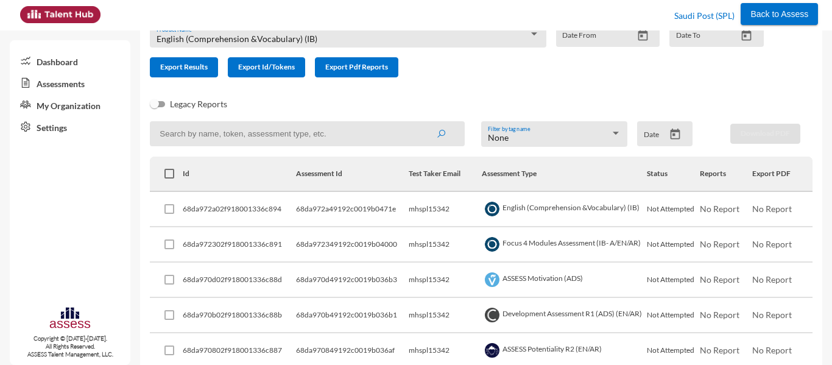
scroll to position [0, 0]
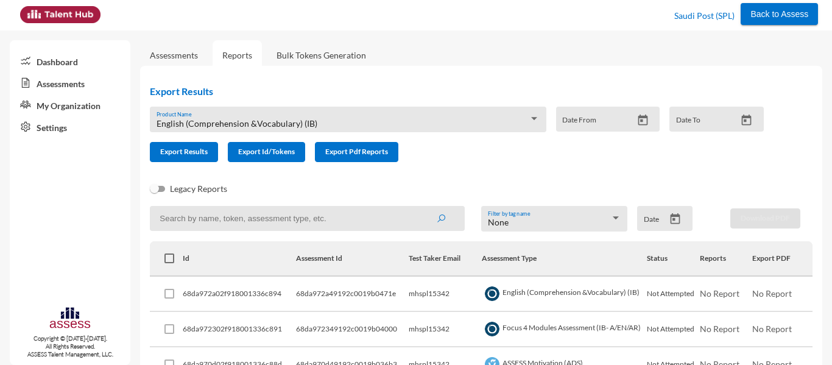
click at [434, 88] on h2 "Export Results" at bounding box center [462, 91] width 624 height 12
click at [465, 84] on div "Export Results English (Comprehension &Vocabulary) (IB) Product Name Date From …" at bounding box center [461, 124] width 643 height 96
click at [295, 126] on span "English (Comprehension &Vocabulary) (IB)" at bounding box center [237, 123] width 161 height 10
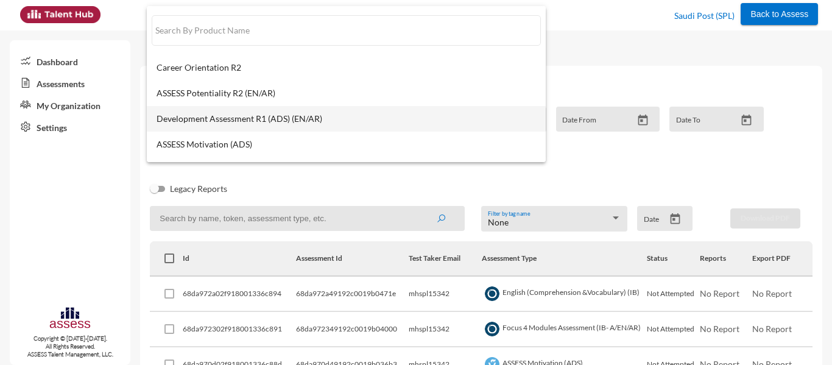
scroll to position [97, 0]
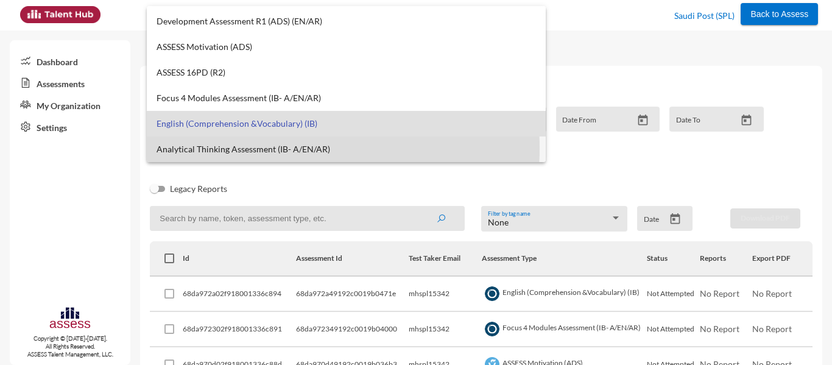
click at [248, 148] on span "Analytical Thinking Assessment (IB- A/EN/AR)" at bounding box center [347, 149] width 380 height 10
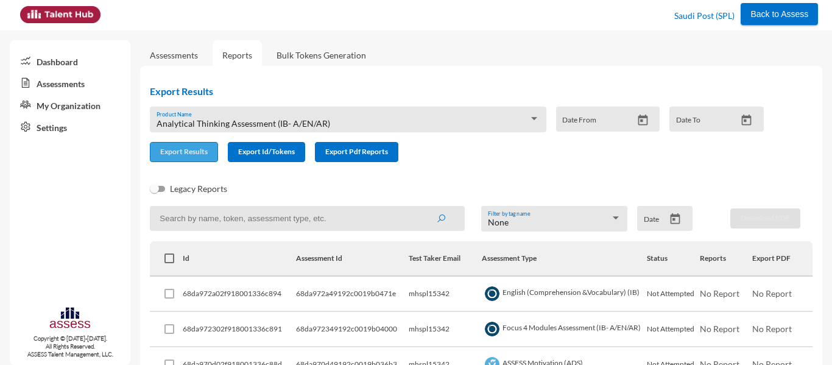
click at [182, 149] on span "Export Results" at bounding box center [184, 151] width 48 height 9
